Goal: Task Accomplishment & Management: Complete application form

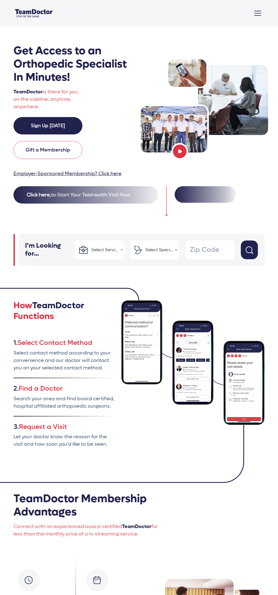
click at [84, 195] on button "Click here, to Start Your Telehealth Visit Now" at bounding box center [86, 194] width 145 height 17
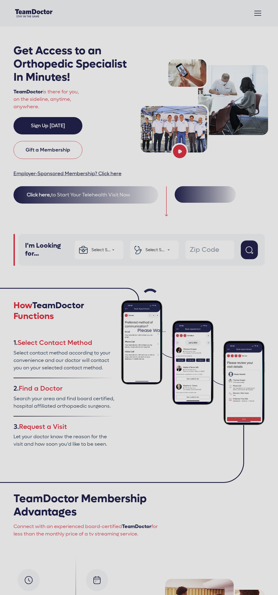
click at [47, 125] on link "Sign Up [DATE]" at bounding box center [48, 125] width 69 height 17
